Goal: Check status: Check status

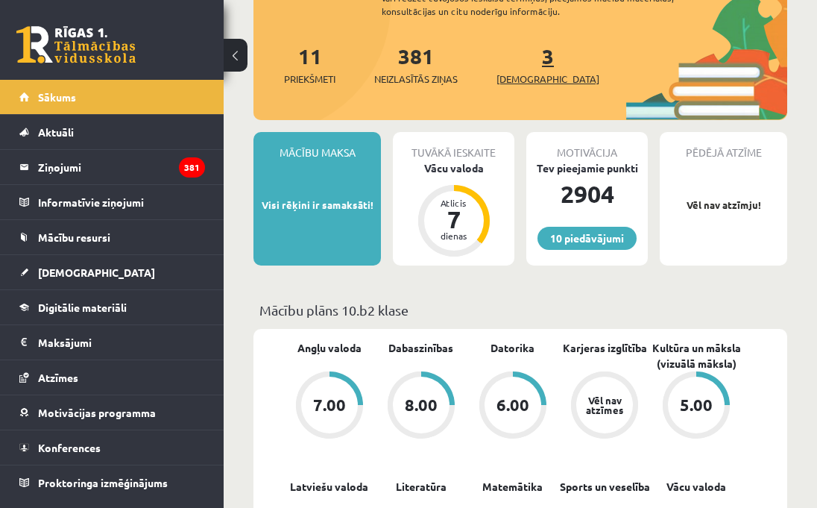
scroll to position [168, 0]
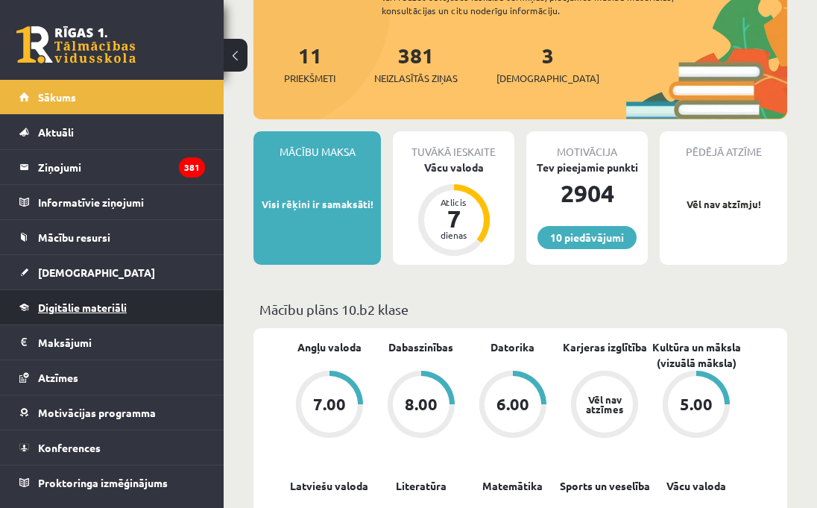
click at [89, 306] on span "Digitālie materiāli" at bounding box center [82, 307] width 89 height 13
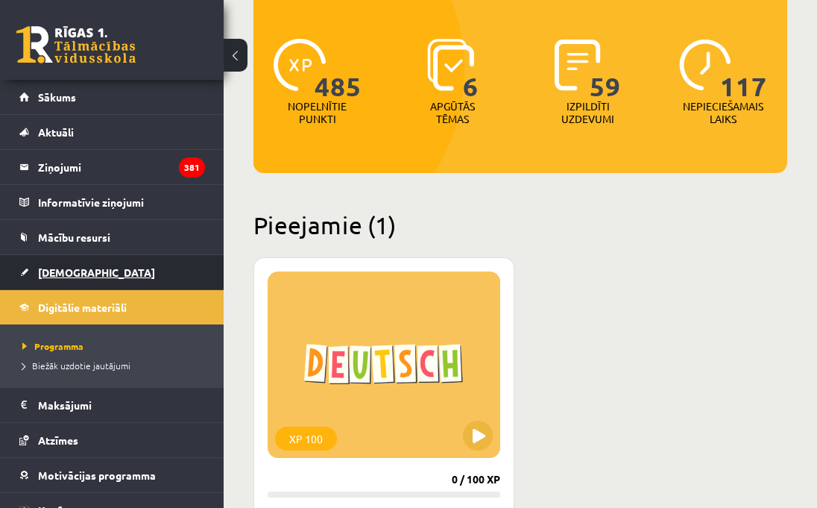
click at [71, 266] on span "[DEMOGRAPHIC_DATA]" at bounding box center [96, 271] width 117 height 13
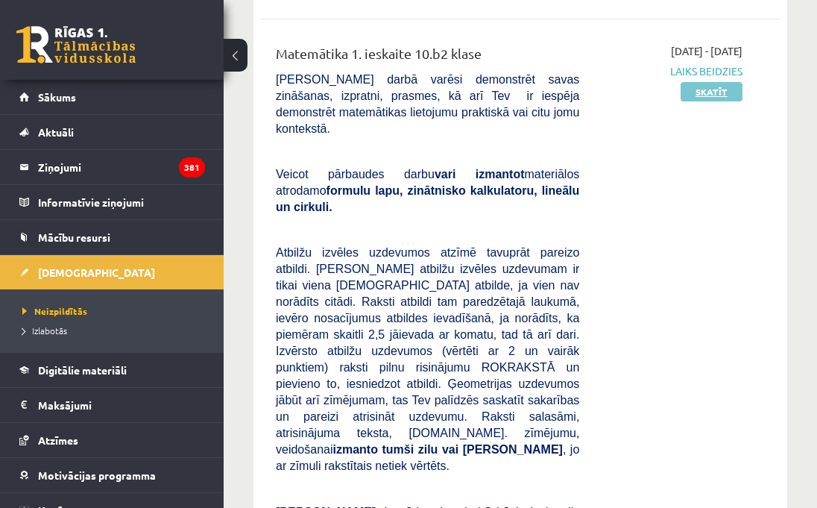
scroll to position [273, 0]
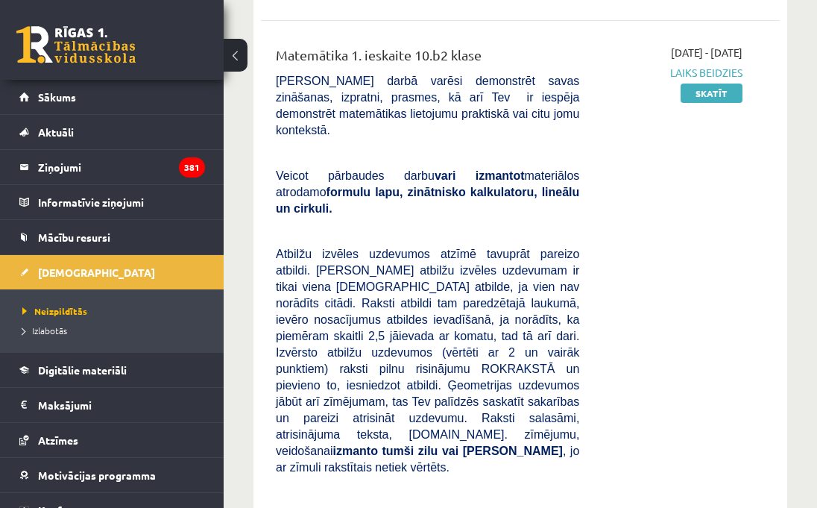
click at [701, 69] on span "Laiks beidzies" at bounding box center [672, 73] width 141 height 16
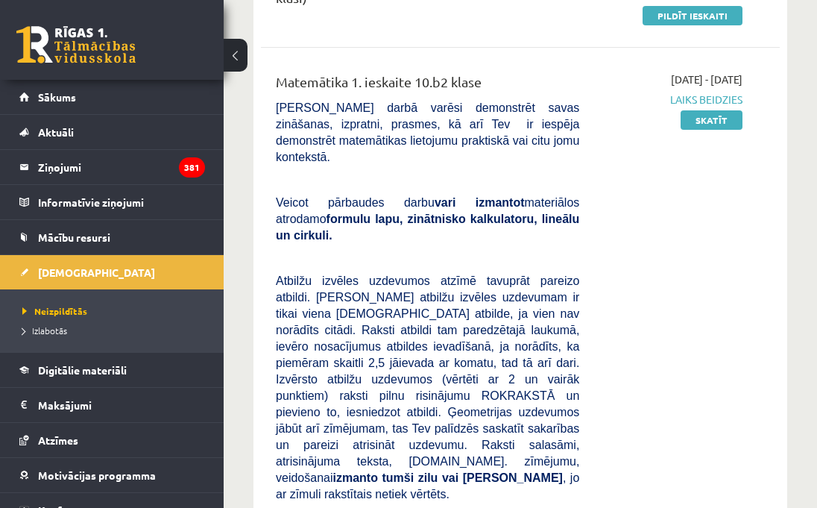
scroll to position [242, 0]
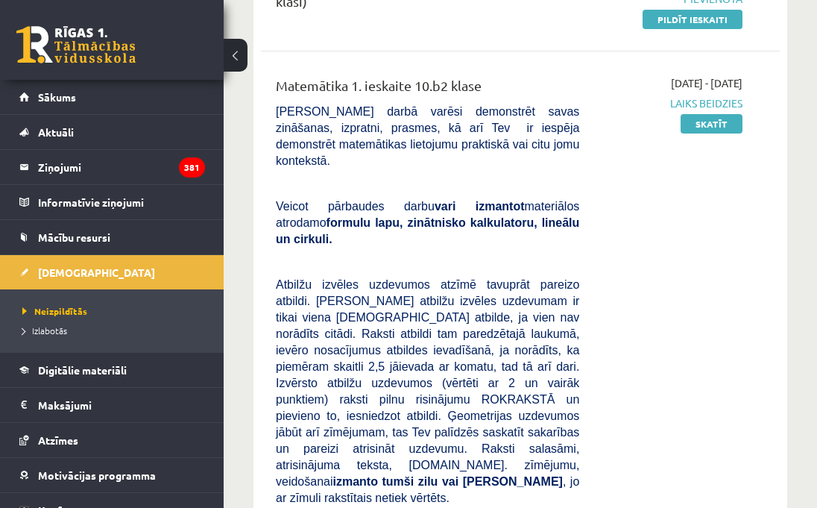
click at [702, 136] on div "2025-10-01 - 2025-10-15 Laiks beidzies Skatīt" at bounding box center [672, 450] width 163 height 750
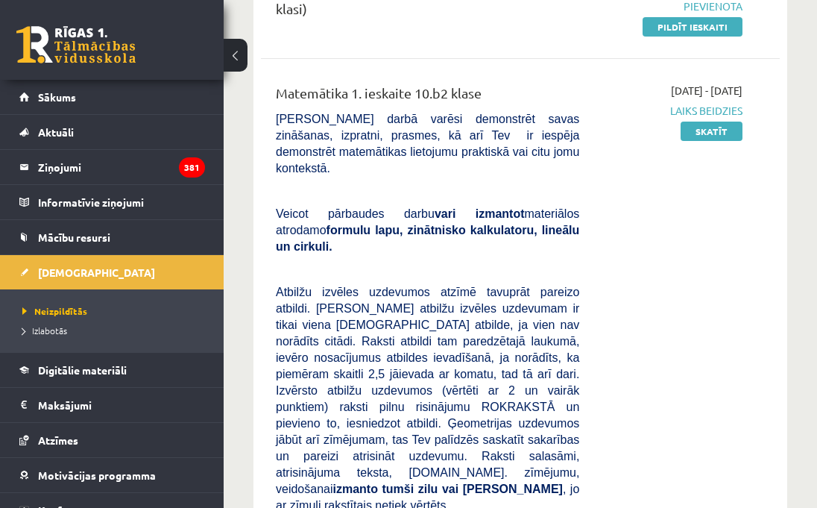
scroll to position [236, 0]
click at [707, 110] on span "Laiks beidzies" at bounding box center [672, 110] width 141 height 16
click at [707, 134] on link "Skatīt" at bounding box center [712, 130] width 62 height 19
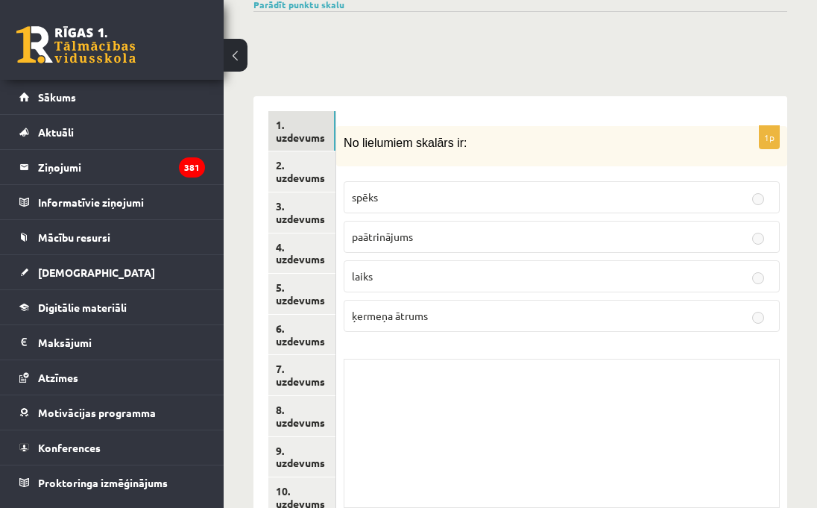
scroll to position [779, 0]
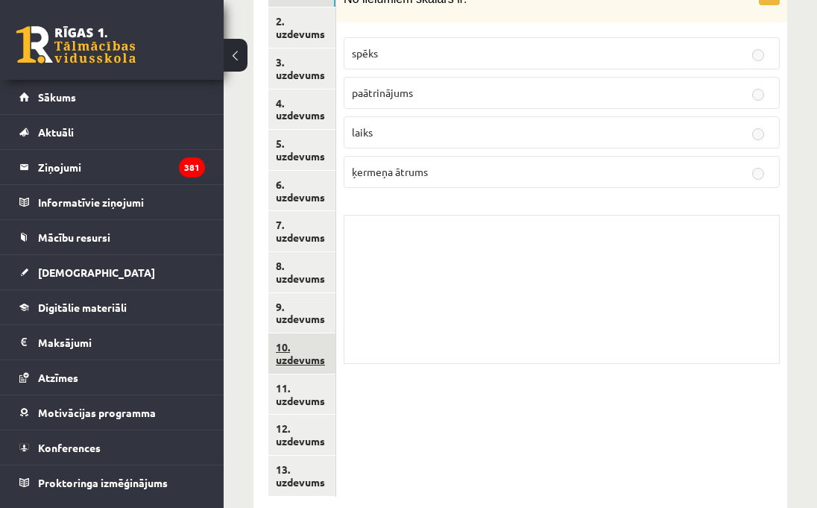
click at [296, 333] on link "10. uzdevums" at bounding box center [301, 353] width 67 height 40
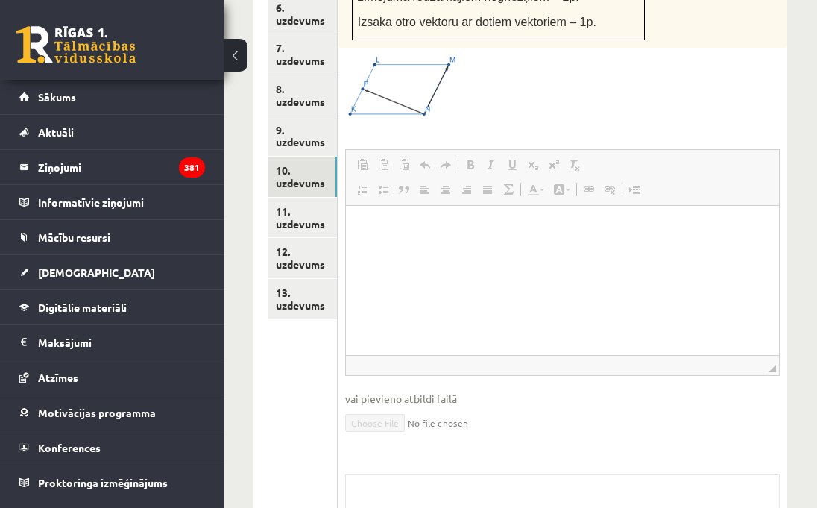
scroll to position [0, 0]
click at [376, 251] on html at bounding box center [561, 227] width 433 height 45
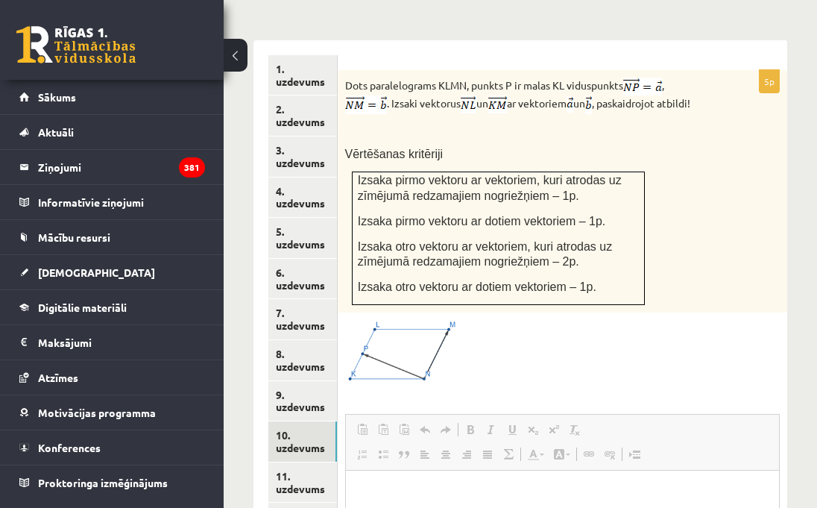
scroll to position [576, 0]
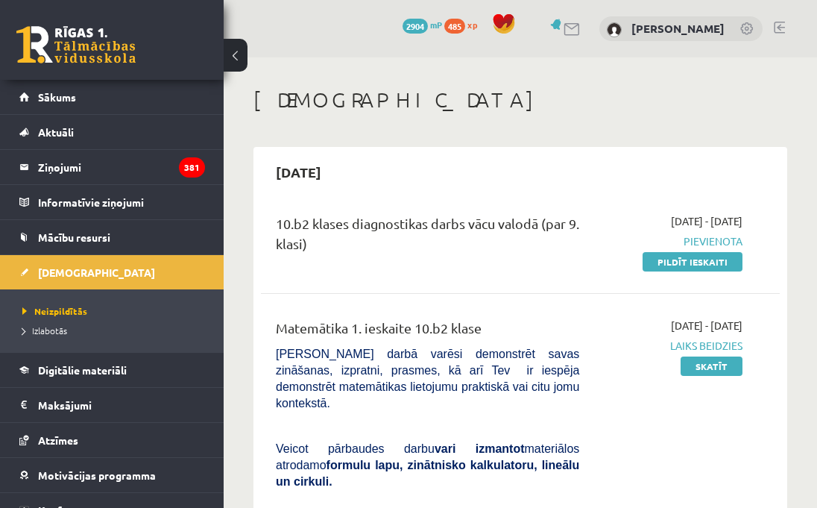
scroll to position [233, 0]
